Goal: Check status

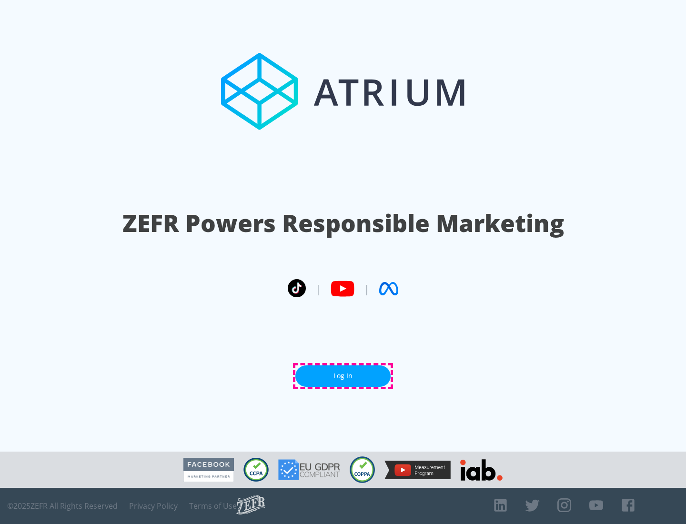
click at [343, 376] on link "Log In" at bounding box center [342, 375] width 95 height 21
